Goal: Obtain resource: Download file/media

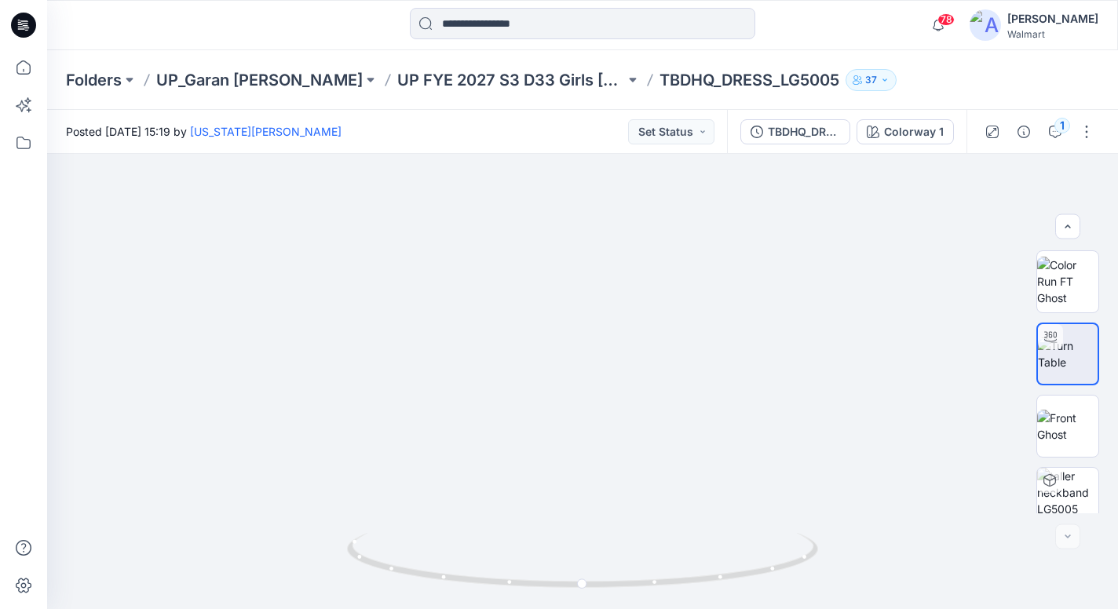
scroll to position [161, 0]
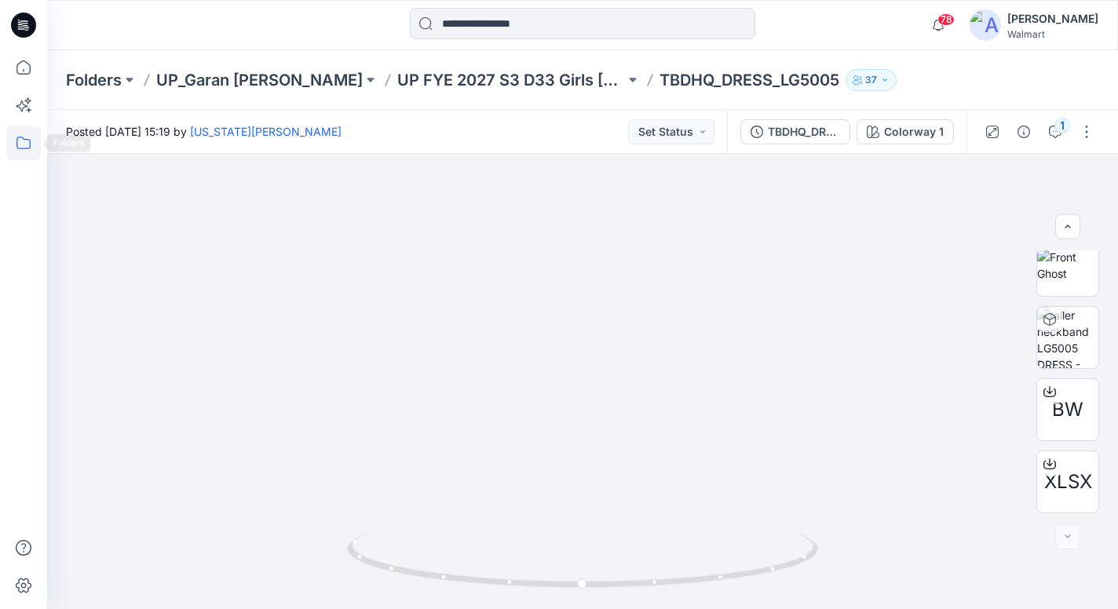
click at [16, 142] on icon at bounding box center [23, 143] width 35 height 35
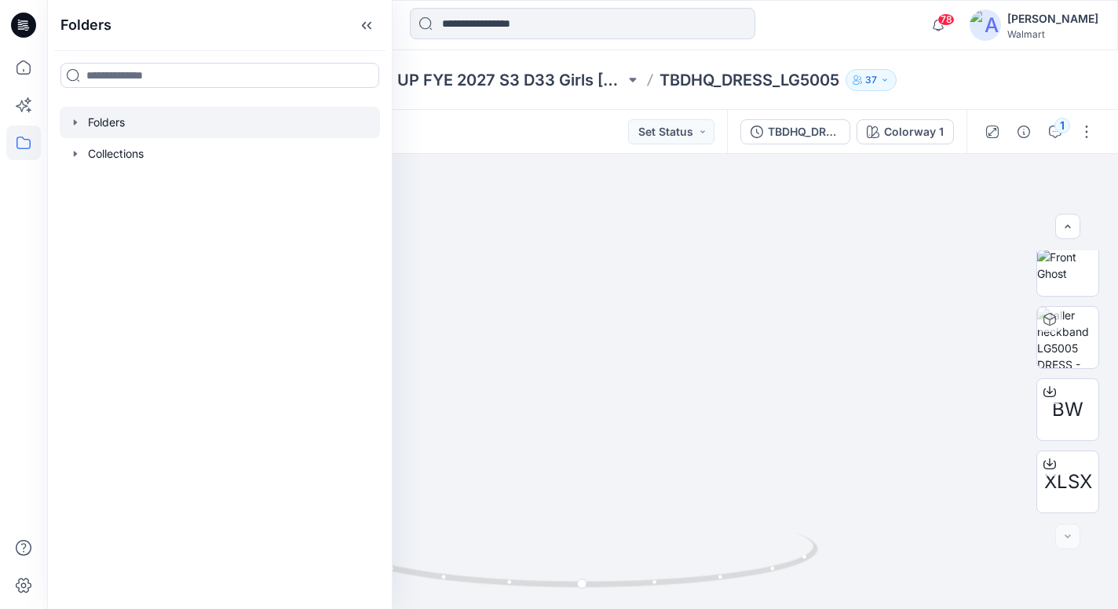
click at [77, 120] on icon "button" at bounding box center [75, 122] width 13 height 13
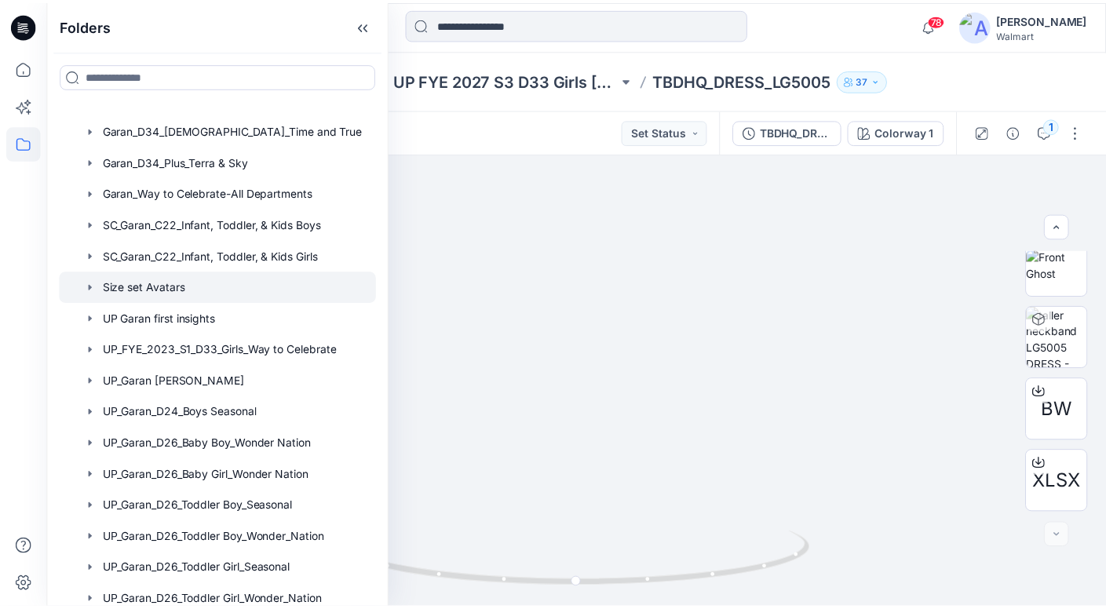
scroll to position [283, 0]
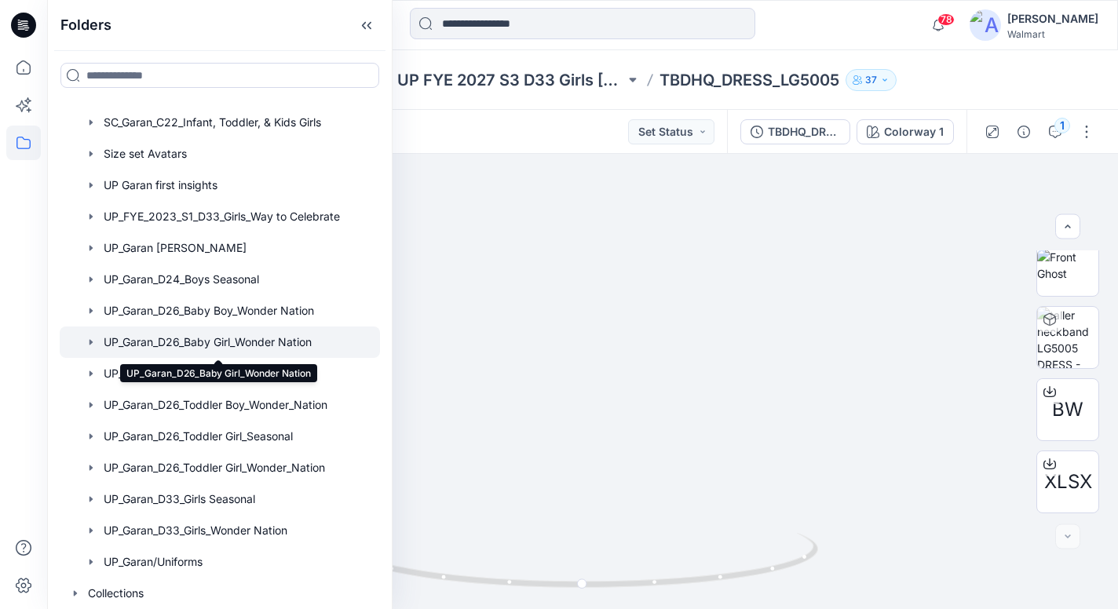
click at [218, 338] on div at bounding box center [220, 342] width 320 height 31
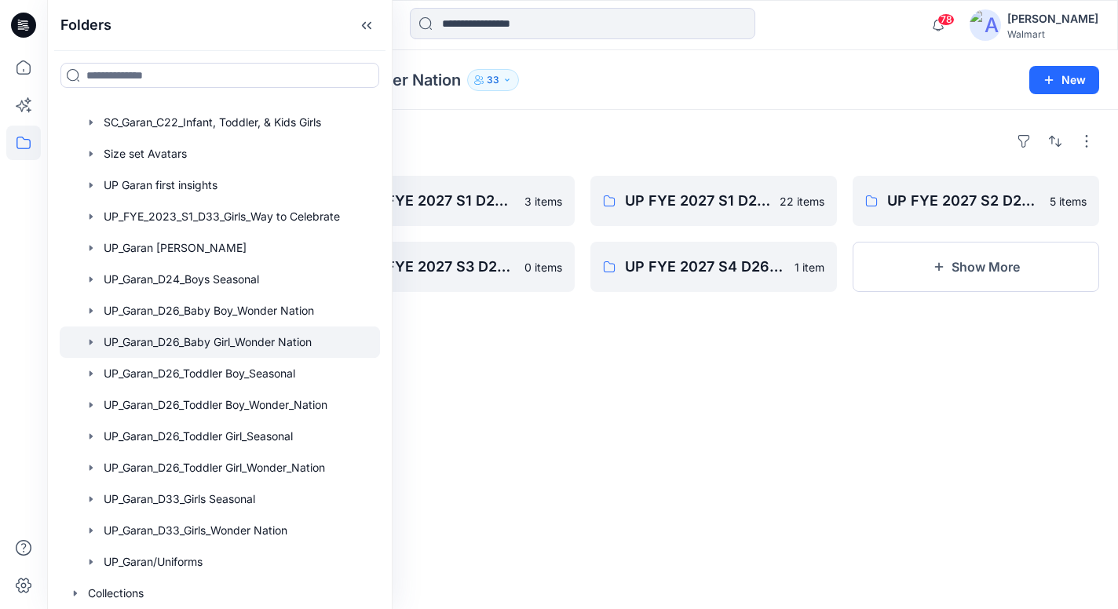
click at [694, 409] on div "Folders UP FYE 2027 S3 D26 BG Table Garan 16 items UP FYE 2027 S2 D26 BG Hangin…" at bounding box center [582, 359] width 1071 height 499
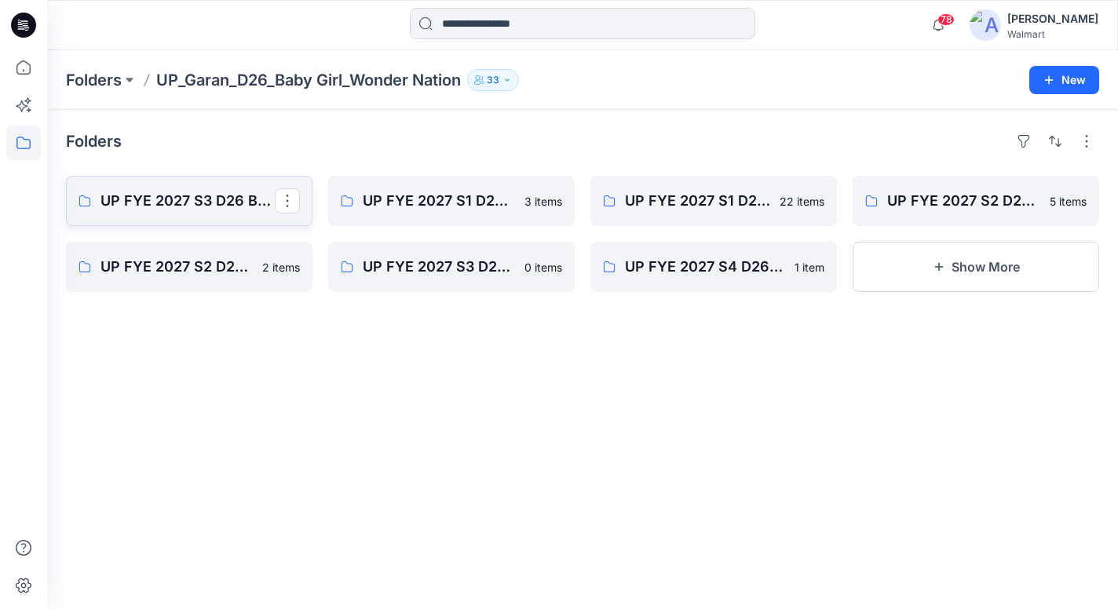
click at [224, 204] on p "UP FYE 2027 S3 D26 BG Table Garan" at bounding box center [187, 201] width 174 height 22
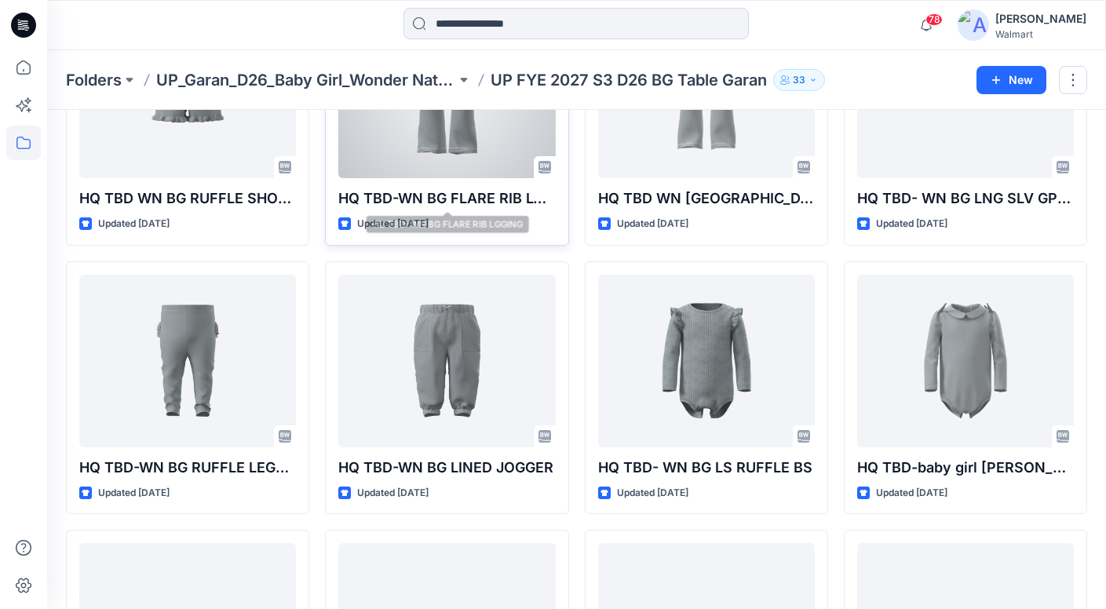
scroll to position [197, 0]
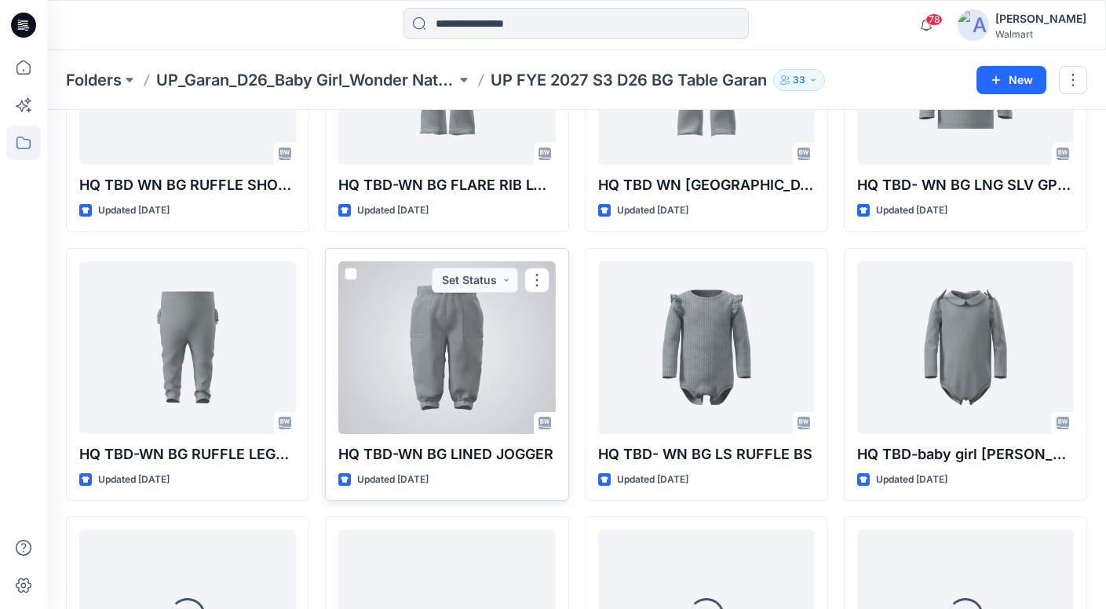
click at [480, 374] on div at bounding box center [446, 347] width 217 height 173
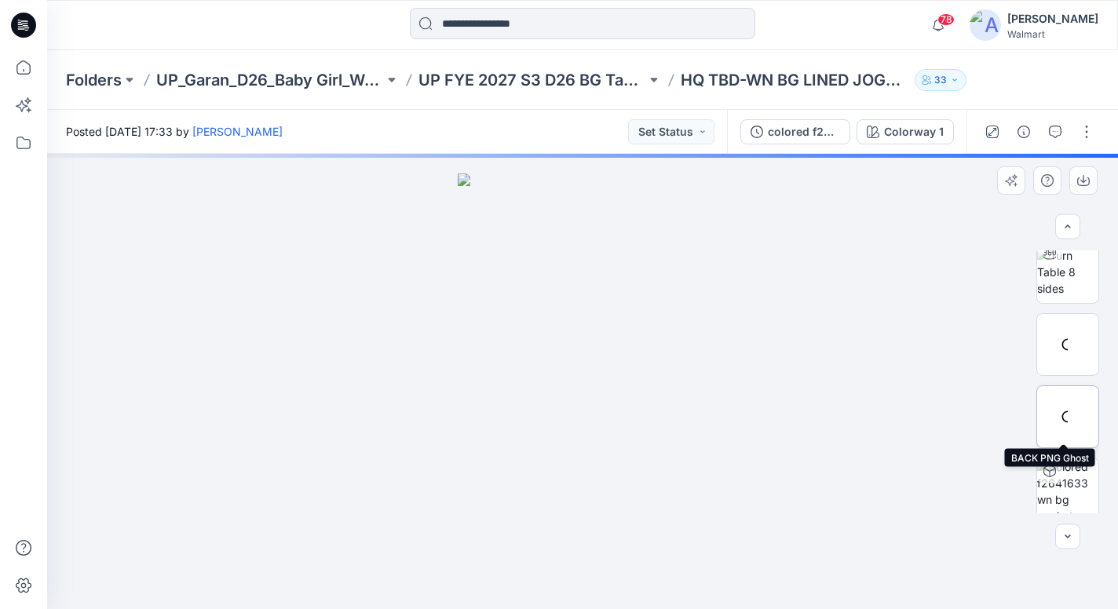
scroll to position [142, 0]
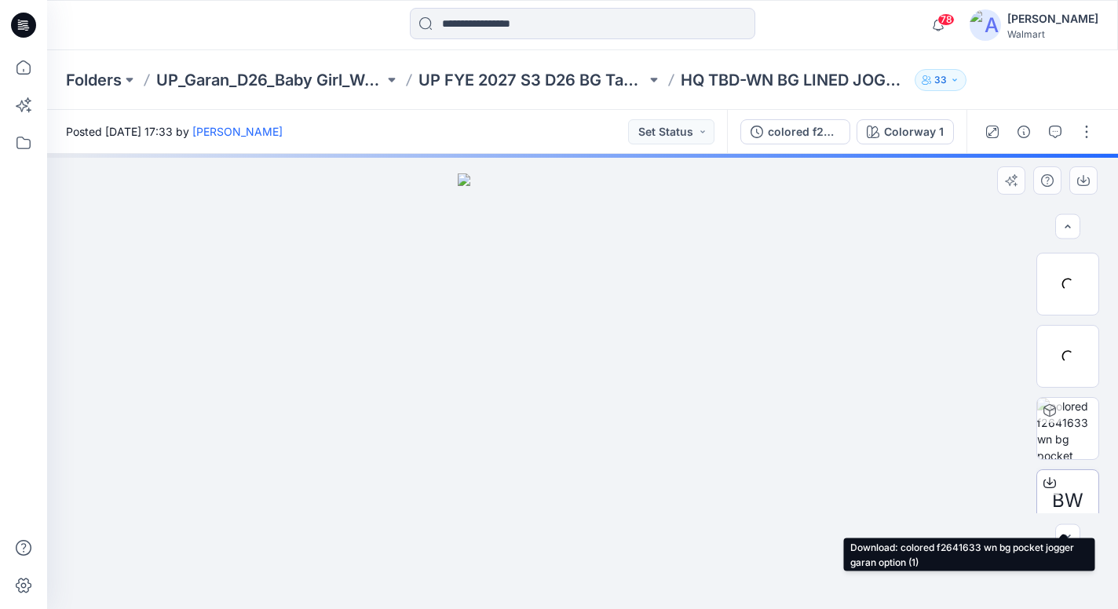
click at [1043, 486] on icon at bounding box center [1049, 483] width 13 height 13
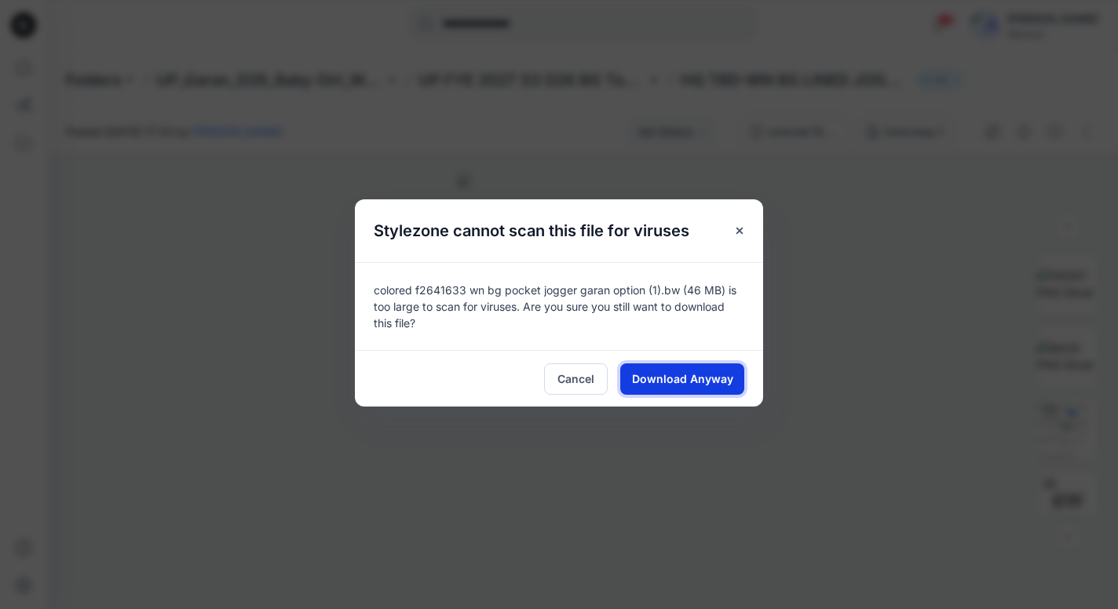
click at [714, 383] on span "Download Anyway" at bounding box center [682, 379] width 101 height 16
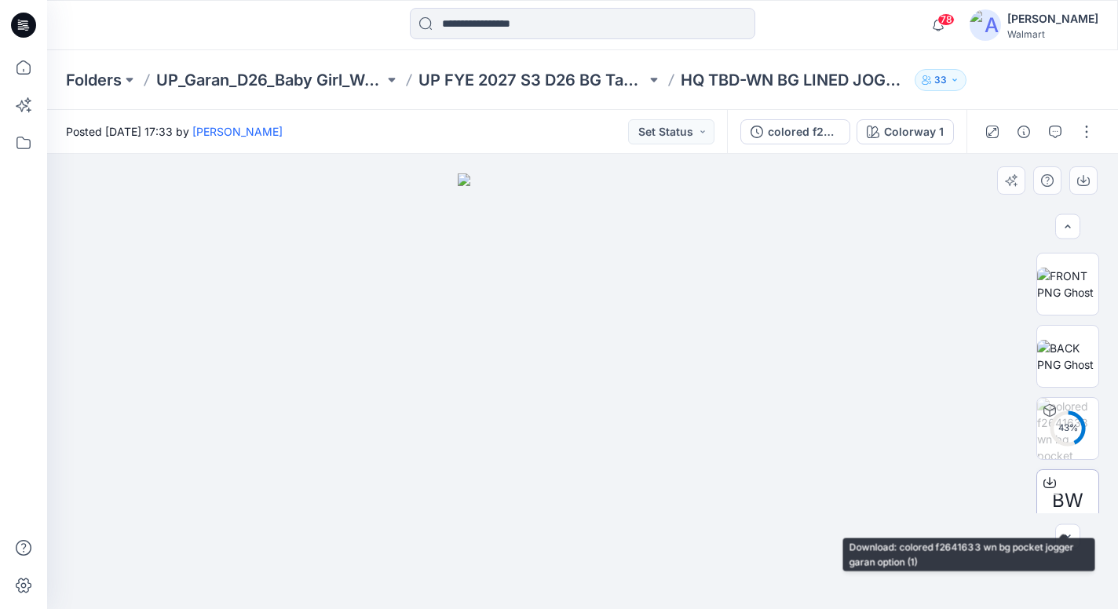
scroll to position [161, 0]
